Goal: Task Accomplishment & Management: Manage account settings

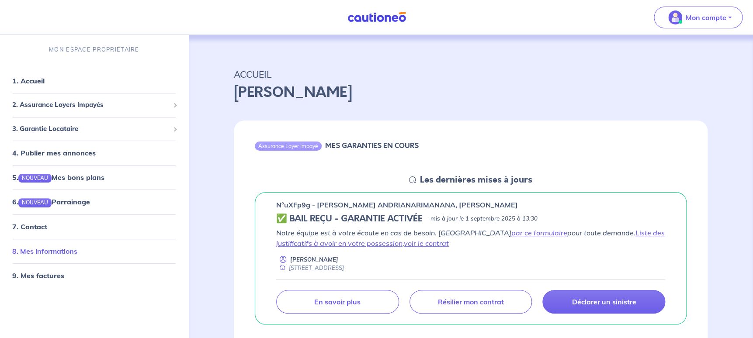
click at [67, 251] on link "8. Mes informations" at bounding box center [44, 251] width 65 height 9
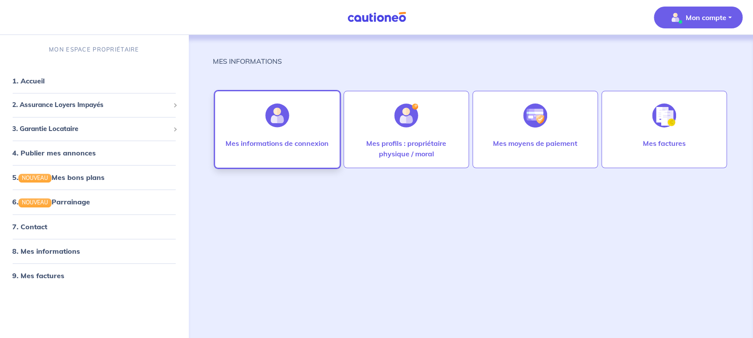
click at [252, 147] on p "Mes informations de connexion" at bounding box center [277, 143] width 103 height 10
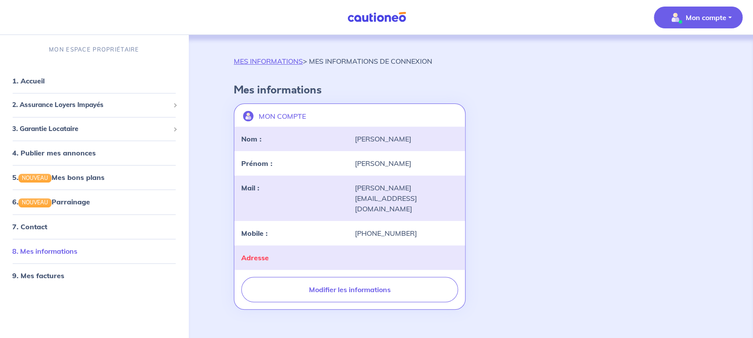
click at [77, 252] on link "8. Mes informations" at bounding box center [44, 251] width 65 height 9
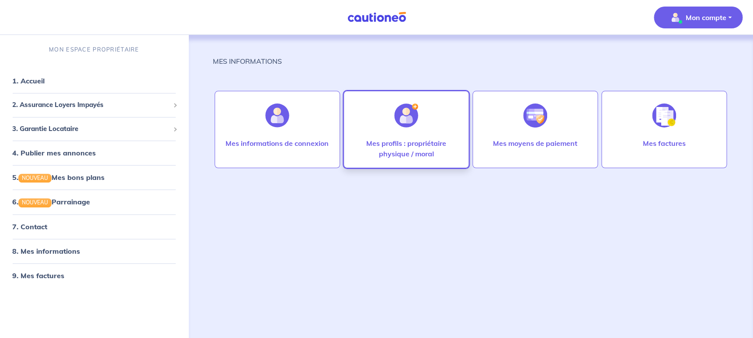
click at [419, 133] on div at bounding box center [406, 115] width 38 height 45
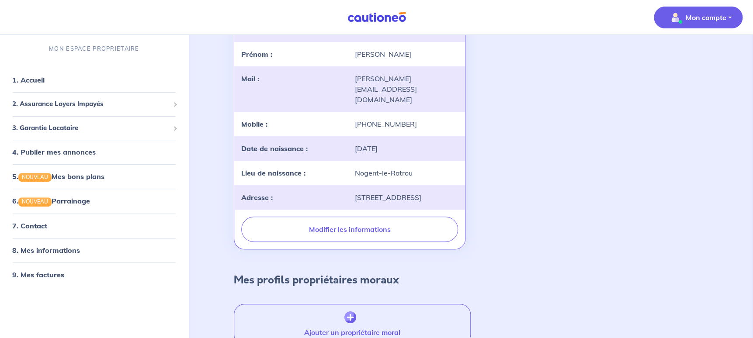
scroll to position [29, 0]
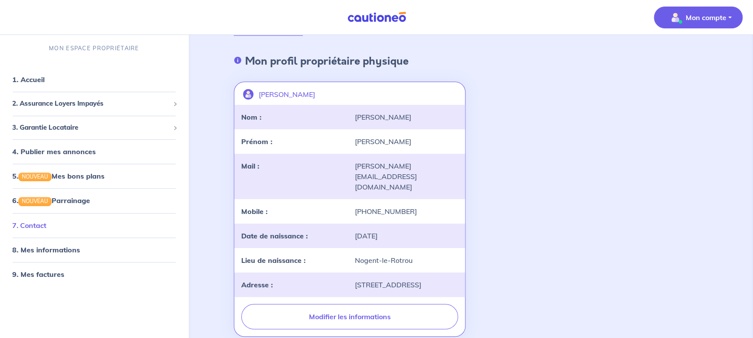
click at [46, 226] on link "7. Contact" at bounding box center [29, 225] width 34 height 9
click at [47, 249] on link "8. Mes informations" at bounding box center [44, 250] width 65 height 9
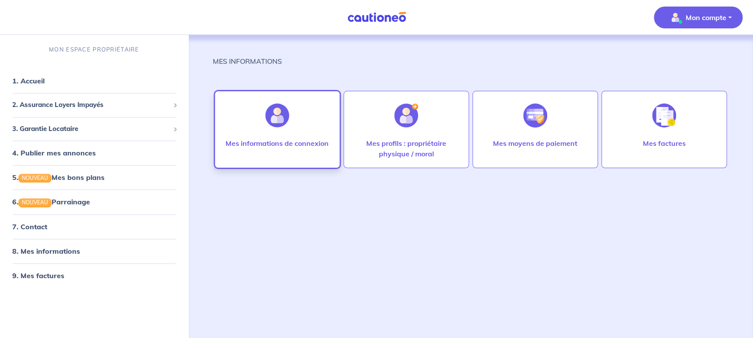
click at [269, 143] on p "Mes informations de connexion" at bounding box center [277, 143] width 103 height 10
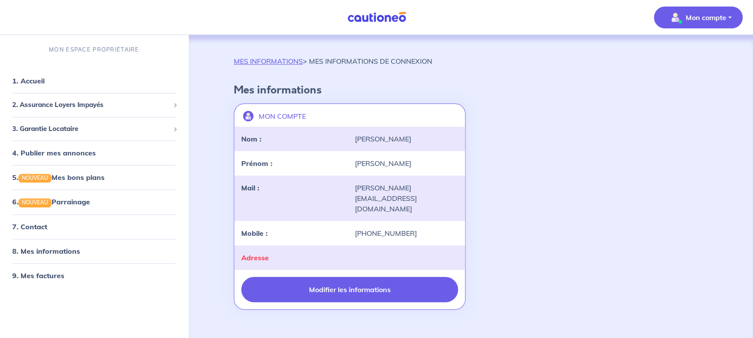
click at [362, 277] on button "Modifier les informations" at bounding box center [349, 289] width 217 height 25
select select "FR"
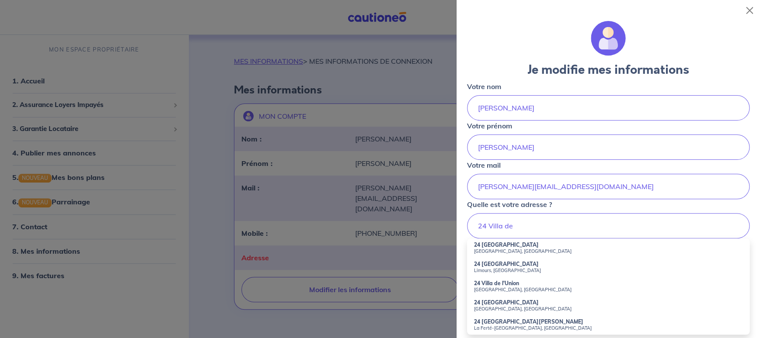
click at [492, 250] on small "[GEOGRAPHIC_DATA], [GEOGRAPHIC_DATA]" at bounding box center [608, 251] width 269 height 6
type input "24 [GEOGRAPHIC_DATA], [GEOGRAPHIC_DATA], [GEOGRAPHIC_DATA]"
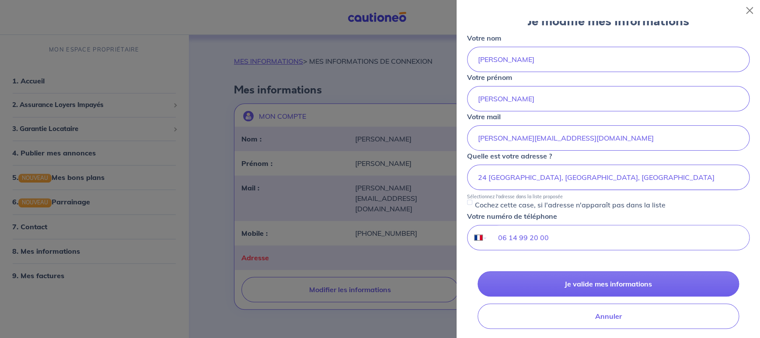
scroll to position [54, 0]
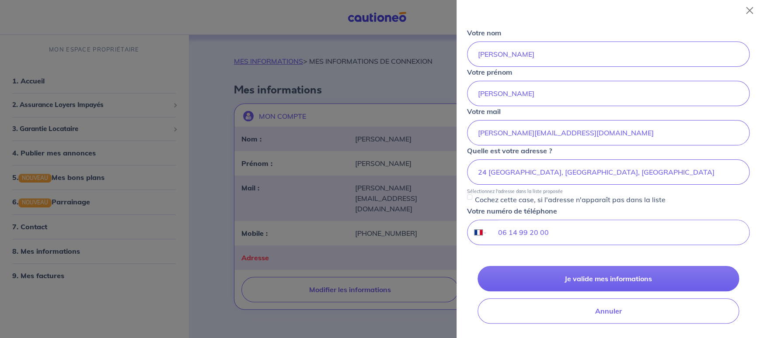
click at [583, 279] on button "Je valide mes informations" at bounding box center [609, 278] width 262 height 25
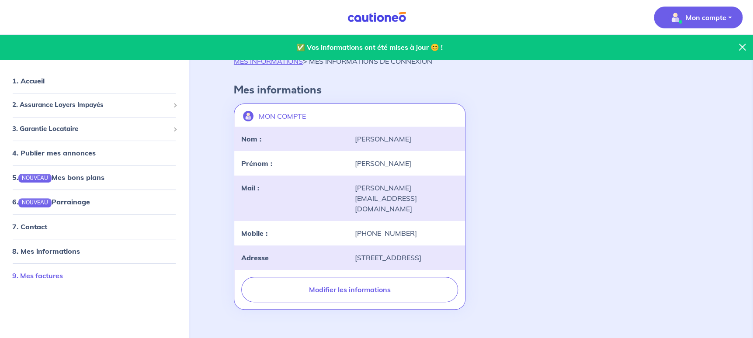
click at [52, 273] on link "9. Mes factures" at bounding box center [37, 276] width 51 height 9
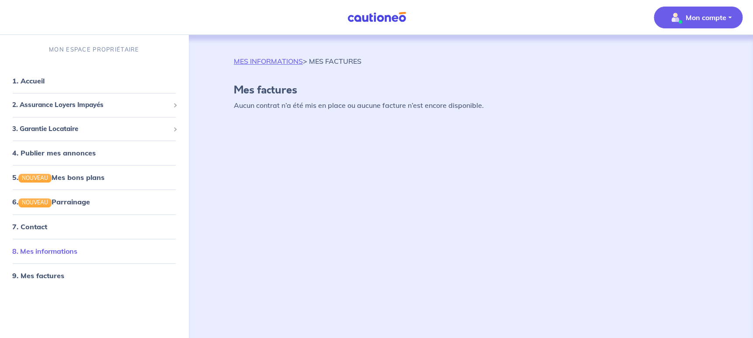
click at [46, 253] on link "8. Mes informations" at bounding box center [44, 251] width 65 height 9
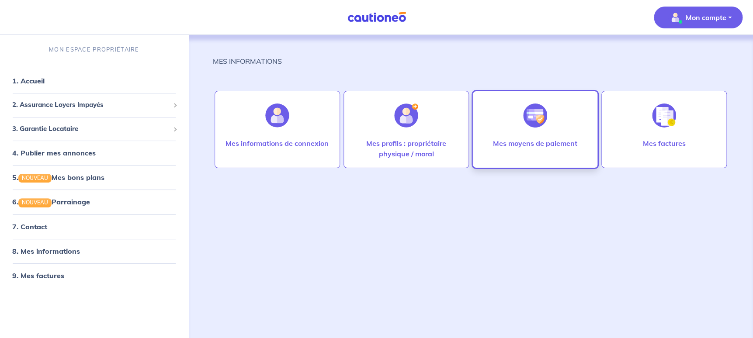
click at [512, 129] on div "Mes moyens de paiement" at bounding box center [536, 129] width 126 height 77
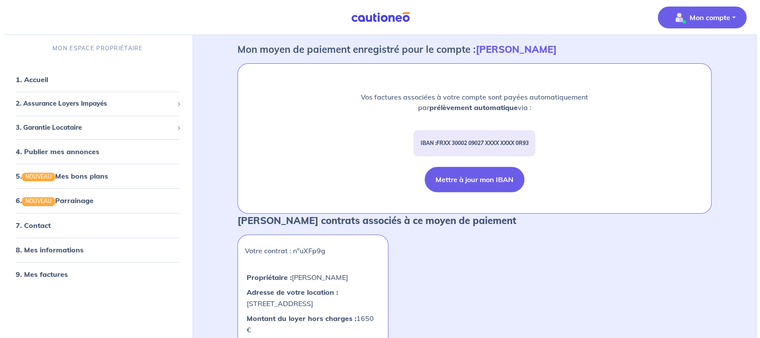
scroll to position [27, 0]
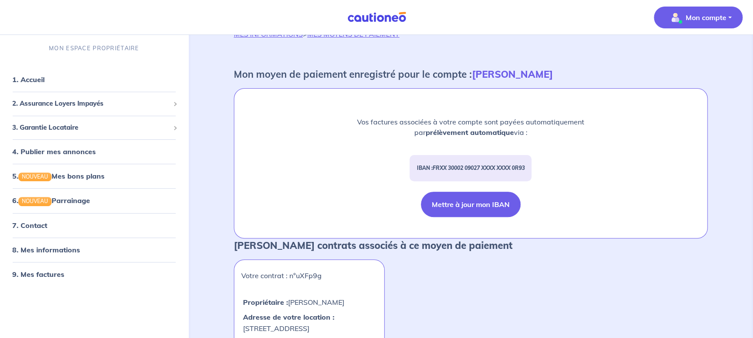
click at [470, 193] on button "Mettre à jour mon IBAN" at bounding box center [471, 204] width 100 height 25
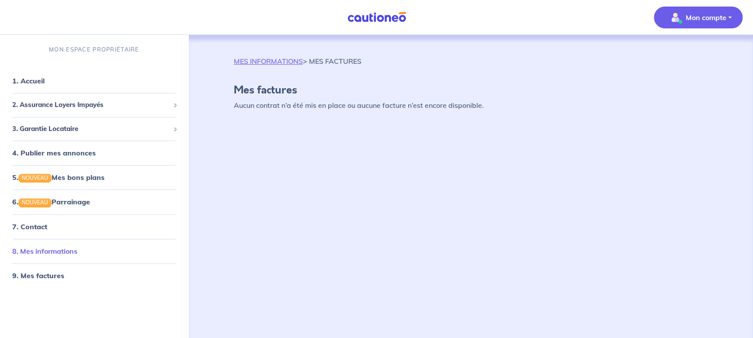
click at [41, 253] on link "8. Mes informations" at bounding box center [44, 251] width 65 height 9
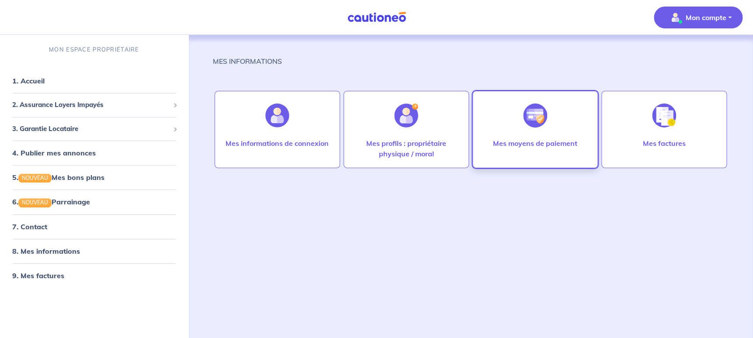
click at [522, 127] on div at bounding box center [535, 115] width 38 height 45
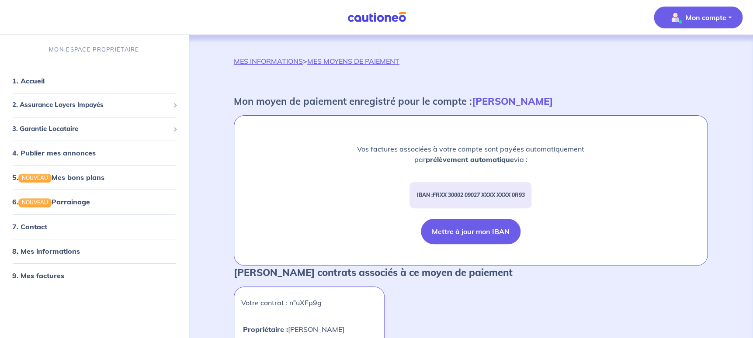
click at [477, 227] on button "Mettre à jour mon IBAN" at bounding box center [471, 231] width 100 height 25
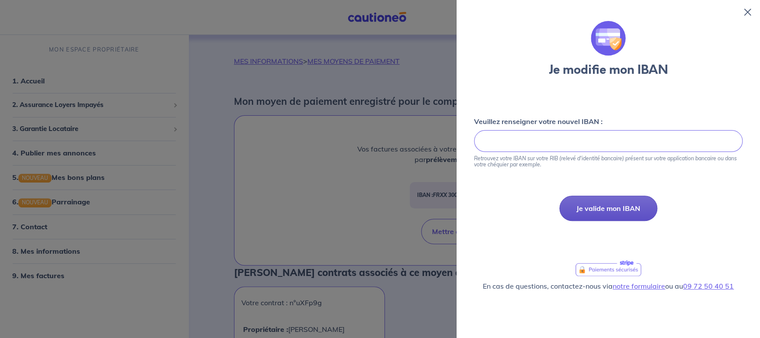
click at [610, 213] on button "Je valide mon IBAN" at bounding box center [608, 208] width 98 height 25
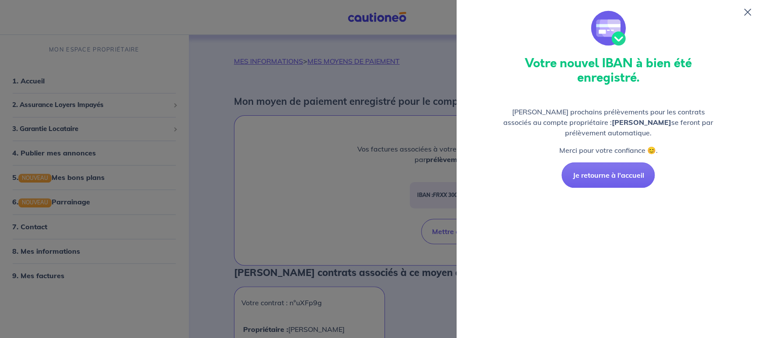
click at [746, 12] on icon at bounding box center [747, 12] width 7 height 7
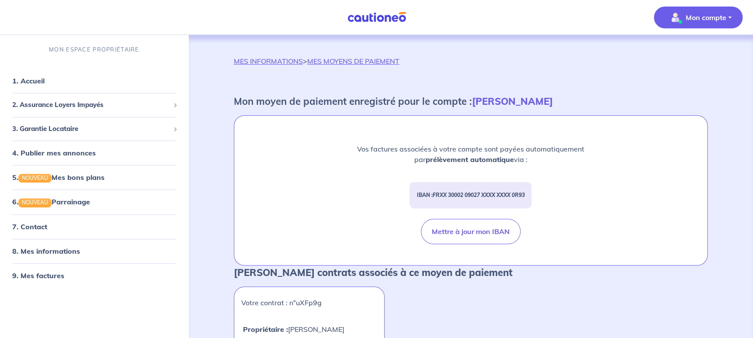
click at [706, 17] on p "Mon compte" at bounding box center [706, 17] width 41 height 10
click at [691, 56] on link "Mes informations" at bounding box center [690, 54] width 70 height 14
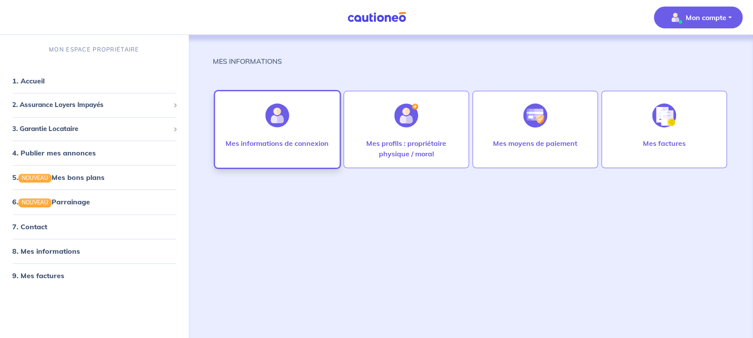
click at [275, 129] on div at bounding box center [277, 115] width 38 height 45
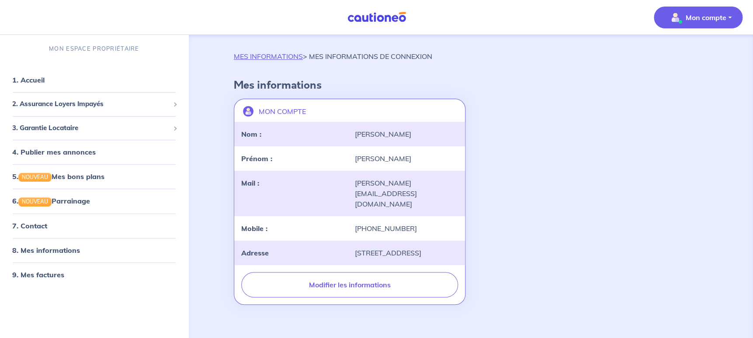
scroll to position [7, 0]
click at [44, 76] on link "1. Accueil" at bounding box center [28, 80] width 32 height 9
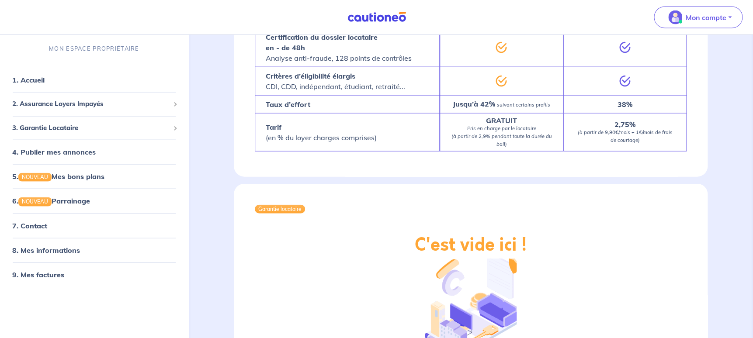
scroll to position [956, 0]
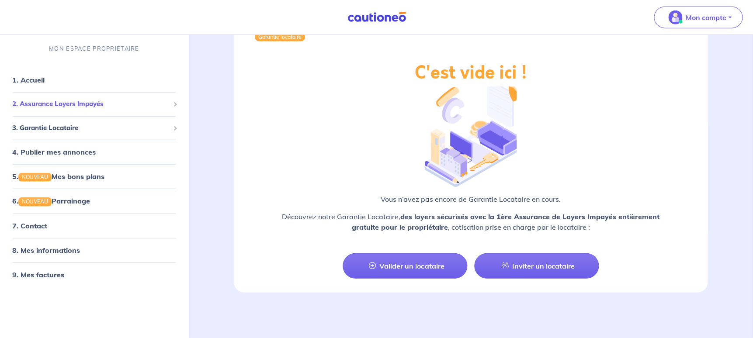
click at [51, 102] on span "2. Assurance Loyers Impayés" at bounding box center [90, 104] width 157 height 10
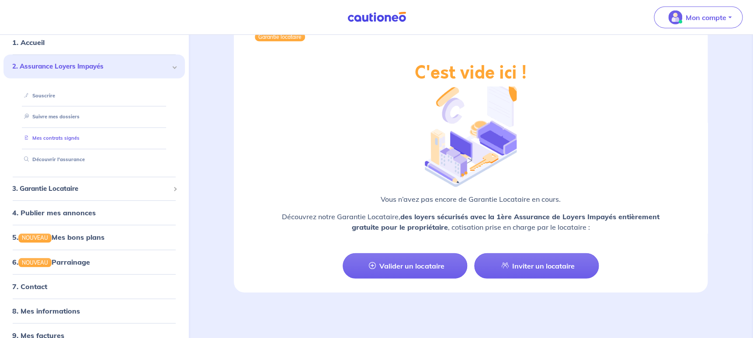
scroll to position [51, 0]
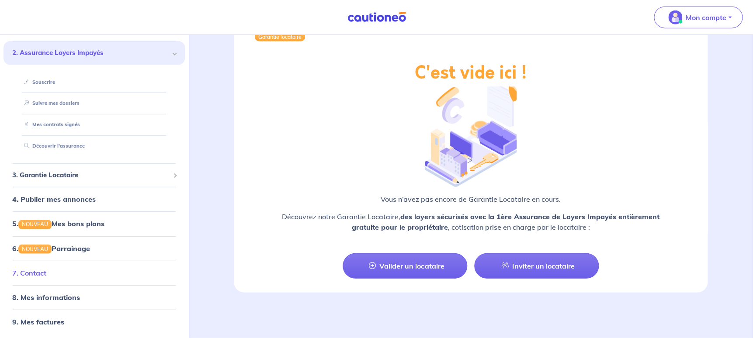
click at [46, 272] on link "7. Contact" at bounding box center [29, 273] width 34 height 9
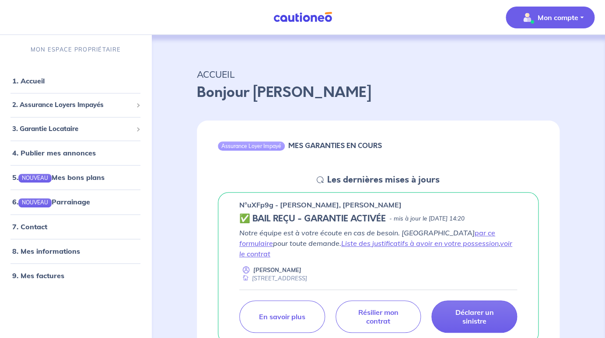
click at [552, 14] on p "Mon compte" at bounding box center [557, 17] width 41 height 10
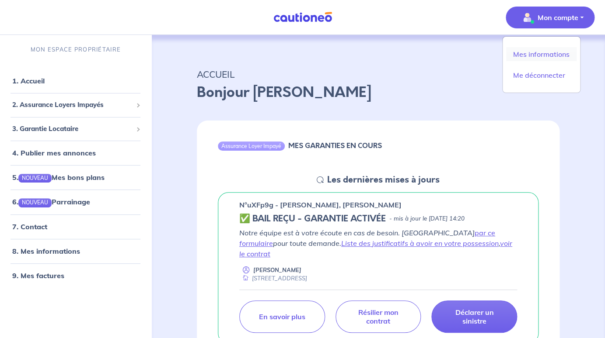
click at [531, 50] on link "Mes informations" at bounding box center [541, 54] width 70 height 14
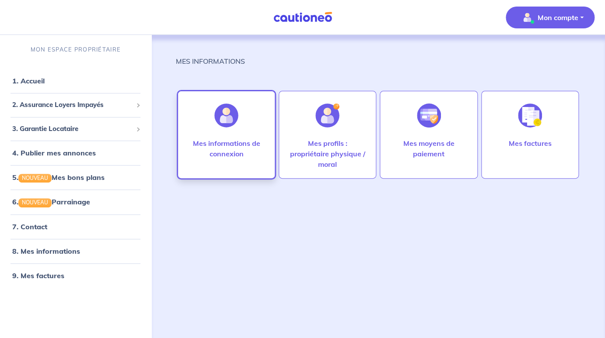
click at [217, 149] on p "Mes informations de connexion" at bounding box center [226, 148] width 79 height 21
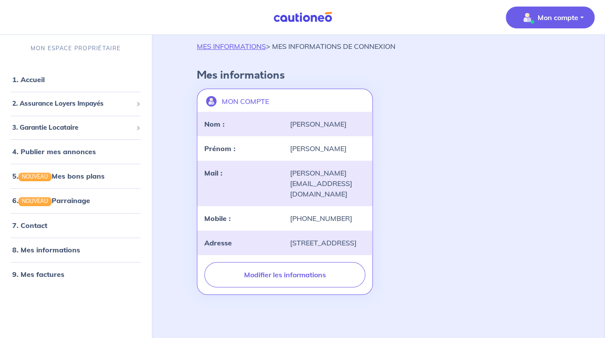
scroll to position [17, 0]
